Goal: Task Accomplishment & Management: Complete application form

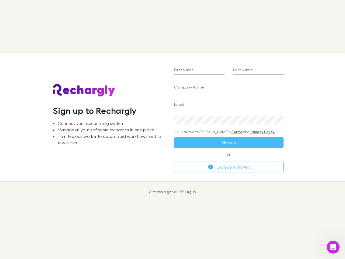
click at [173, 130] on div "First Name Last Name Company Name Email Create a password I agree to Rechargly’…" at bounding box center [229, 117] width 118 height 128
click at [199, 70] on input "First Name" at bounding box center [199, 70] width 50 height 9
click at [259, 70] on input "Last Name" at bounding box center [258, 70] width 50 height 9
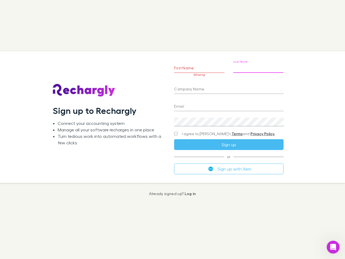
click at [229, 88] on input "Company Name" at bounding box center [228, 89] width 109 height 9
click at [229, 105] on input "Email" at bounding box center [228, 107] width 109 height 9
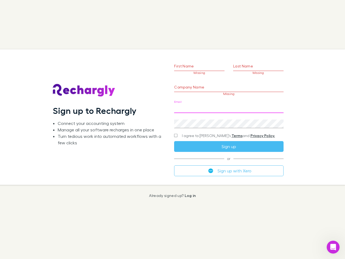
click at [229, 120] on div "Create a password" at bounding box center [228, 121] width 109 height 13
